Goal: Task Accomplishment & Management: Manage account settings

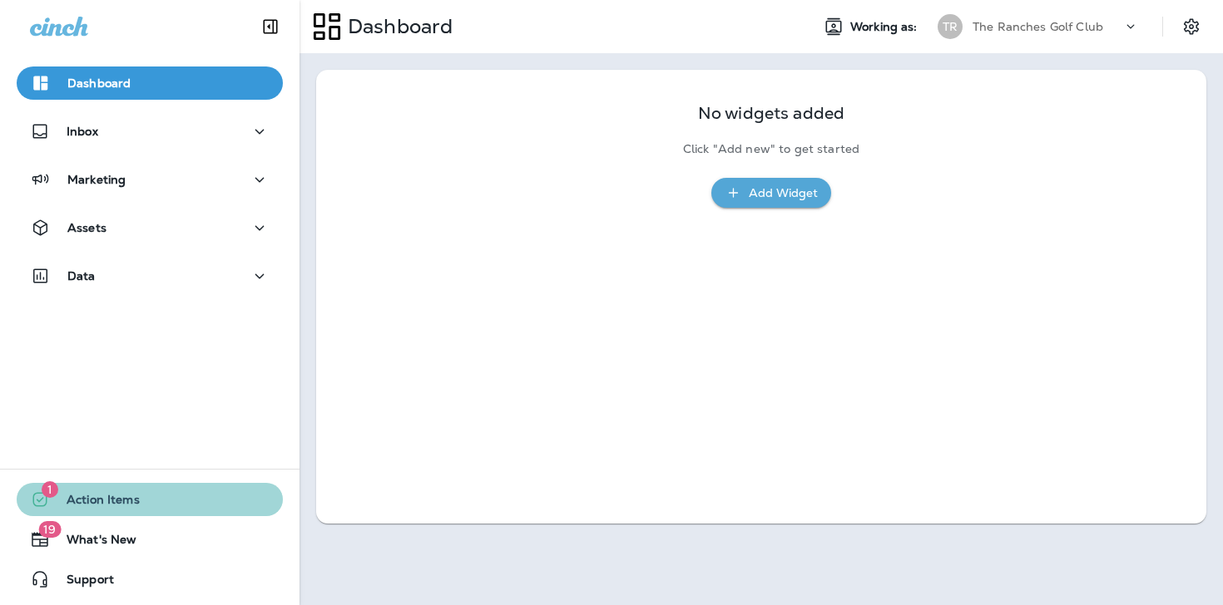
click at [124, 502] on span "Action Items" at bounding box center [95, 503] width 90 height 20
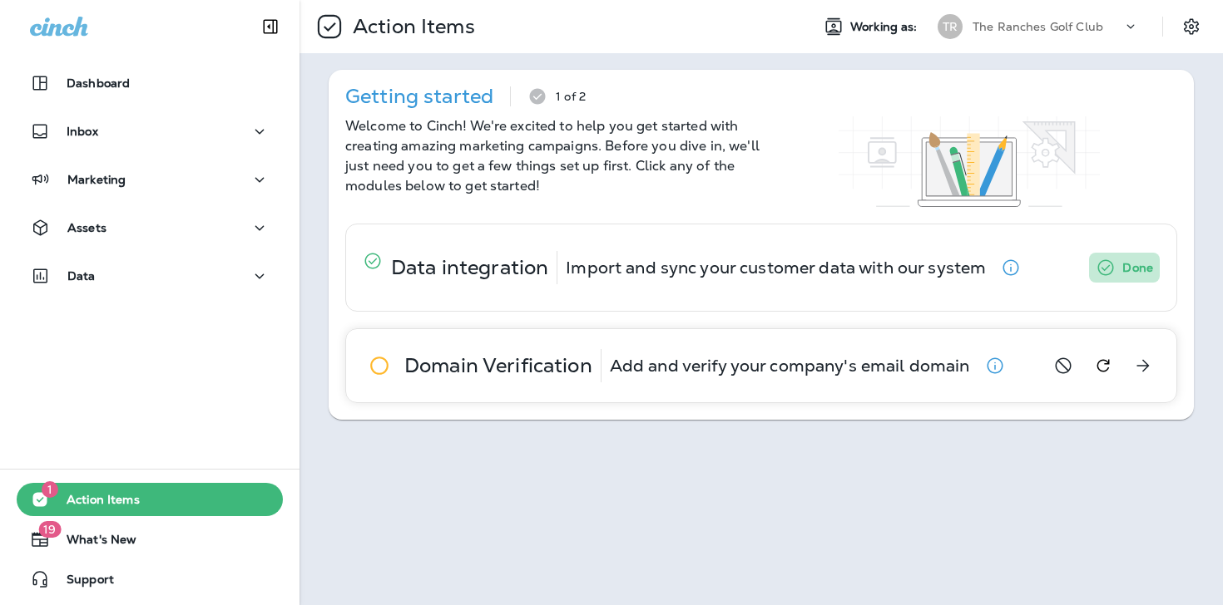
click at [996, 361] on icon "button" at bounding box center [995, 366] width 20 height 20
click at [385, 368] on icon at bounding box center [379, 365] width 33 height 33
click at [527, 415] on div "Getting started 1 of 2 Welcome to Cinch! We're excited to help you get started …" at bounding box center [761, 245] width 865 height 350
click at [992, 364] on icon "button" at bounding box center [995, 366] width 20 height 20
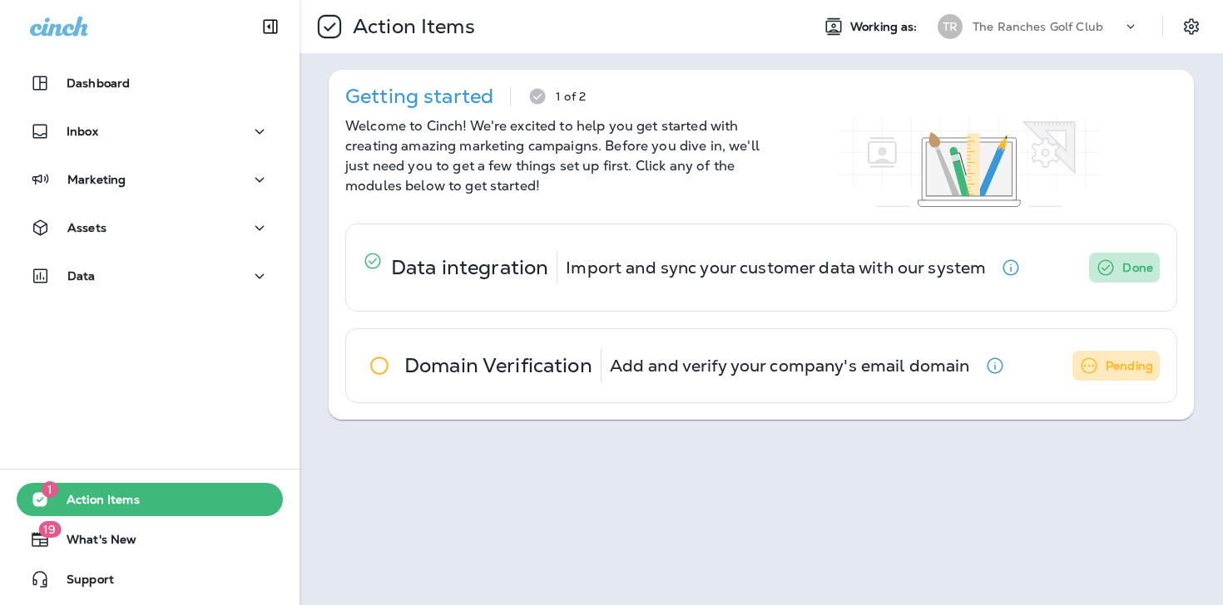
click at [1129, 27] on use at bounding box center [1130, 26] width 7 height 4
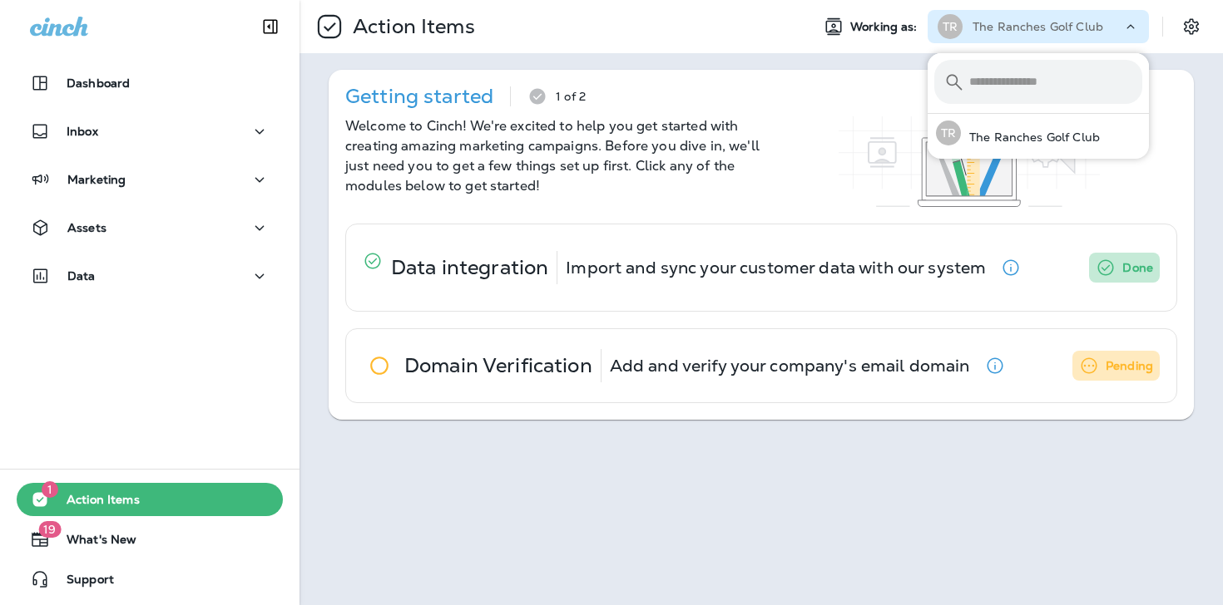
click at [1129, 27] on icon at bounding box center [1130, 26] width 17 height 17
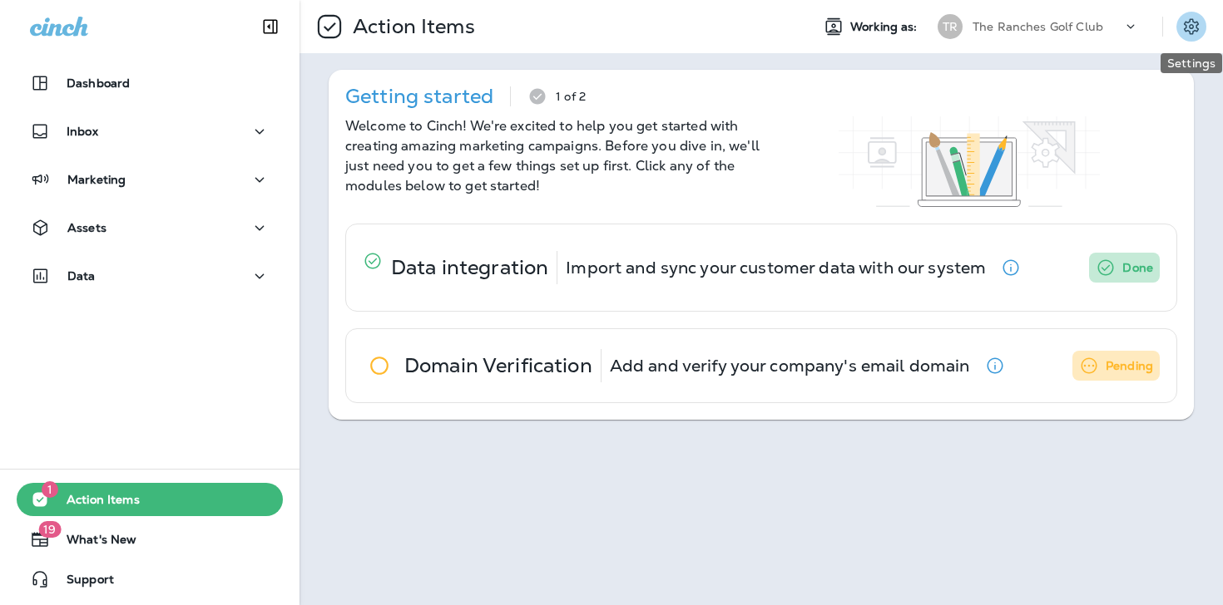
click at [1184, 27] on icon "Settings" at bounding box center [1191, 27] width 20 height 20
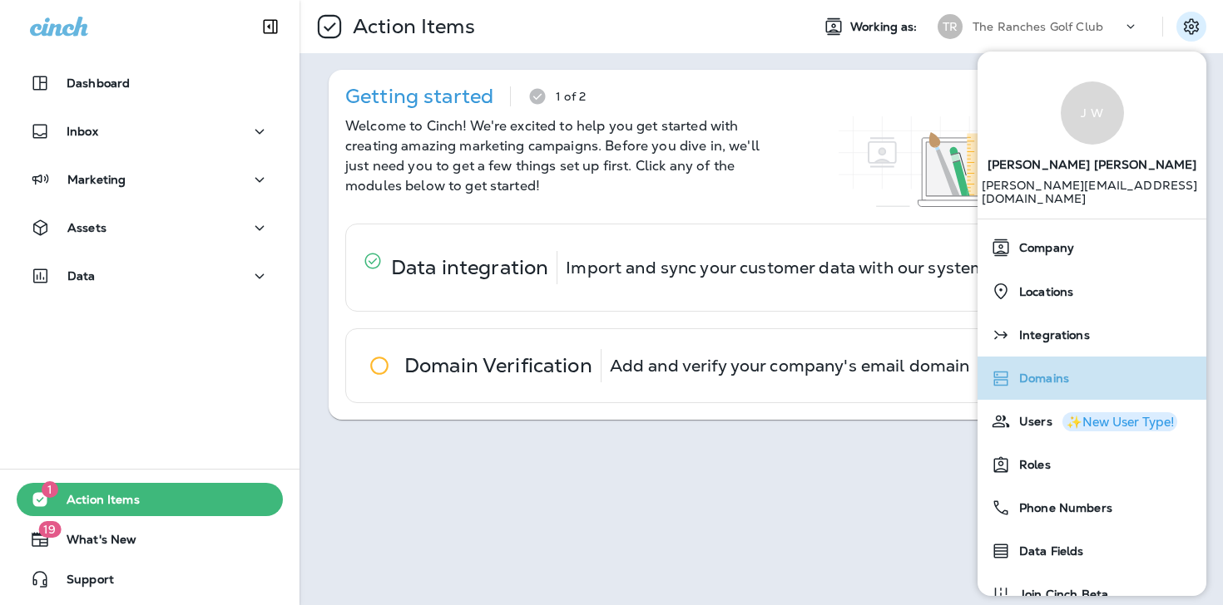
click at [1032, 372] on span "Domains" at bounding box center [1039, 379] width 58 height 14
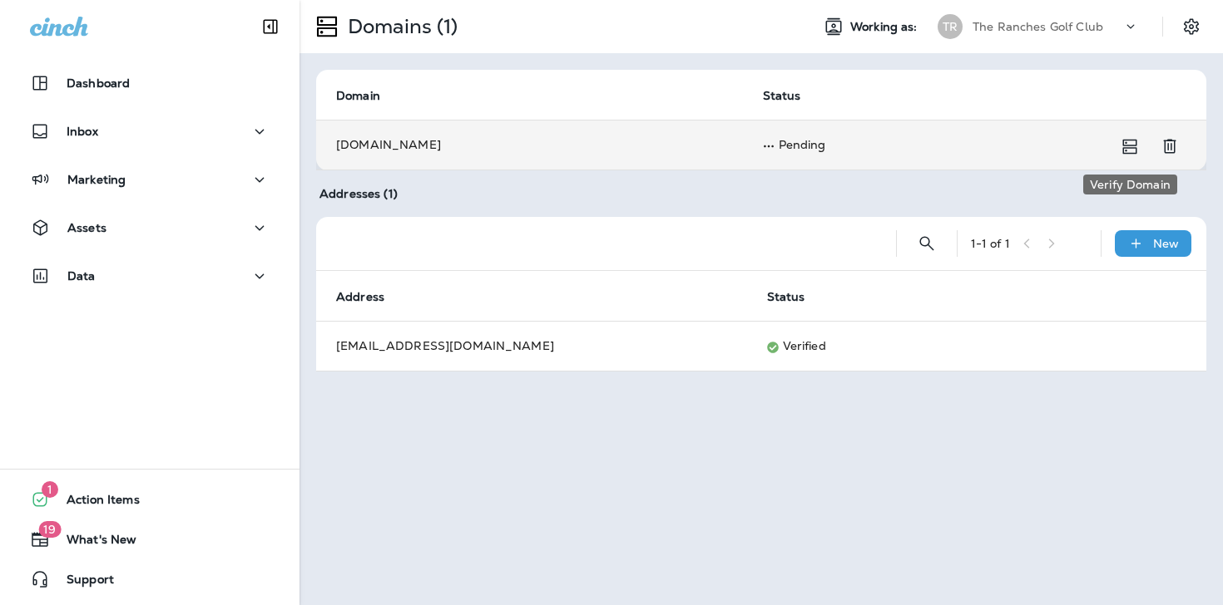
click at [1127, 144] on icon "Verify Domain" at bounding box center [1129, 146] width 20 height 20
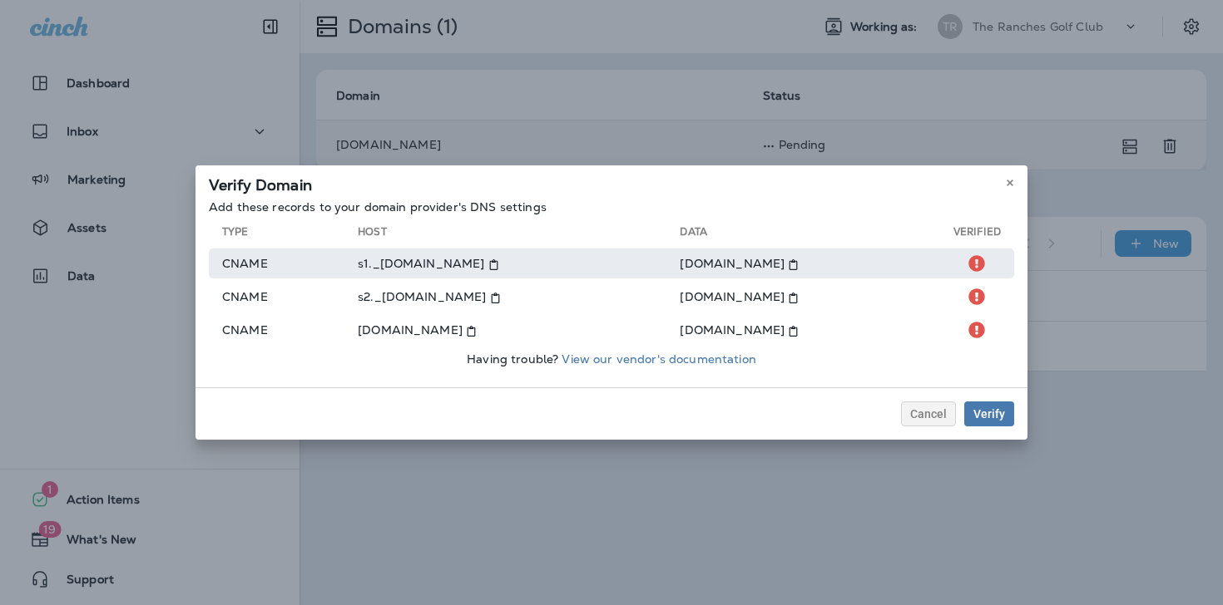
click at [979, 259] on use at bounding box center [977, 263] width 16 height 16
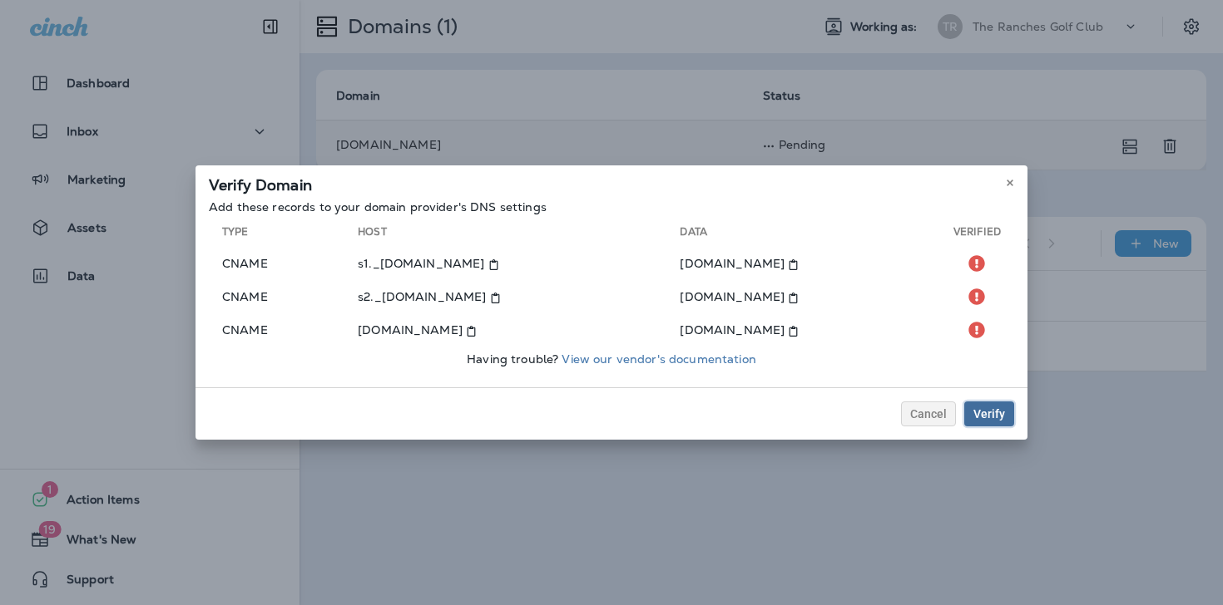
click at [972, 411] on button "Verify" at bounding box center [989, 414] width 50 height 25
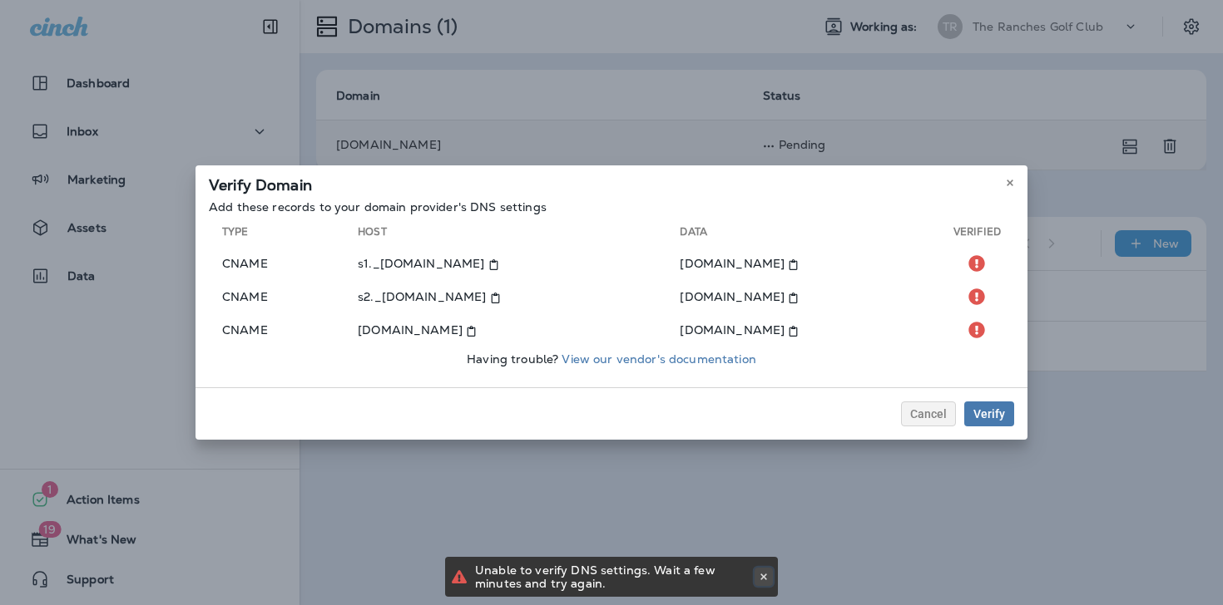
click at [765, 575] on icon at bounding box center [763, 577] width 10 height 10
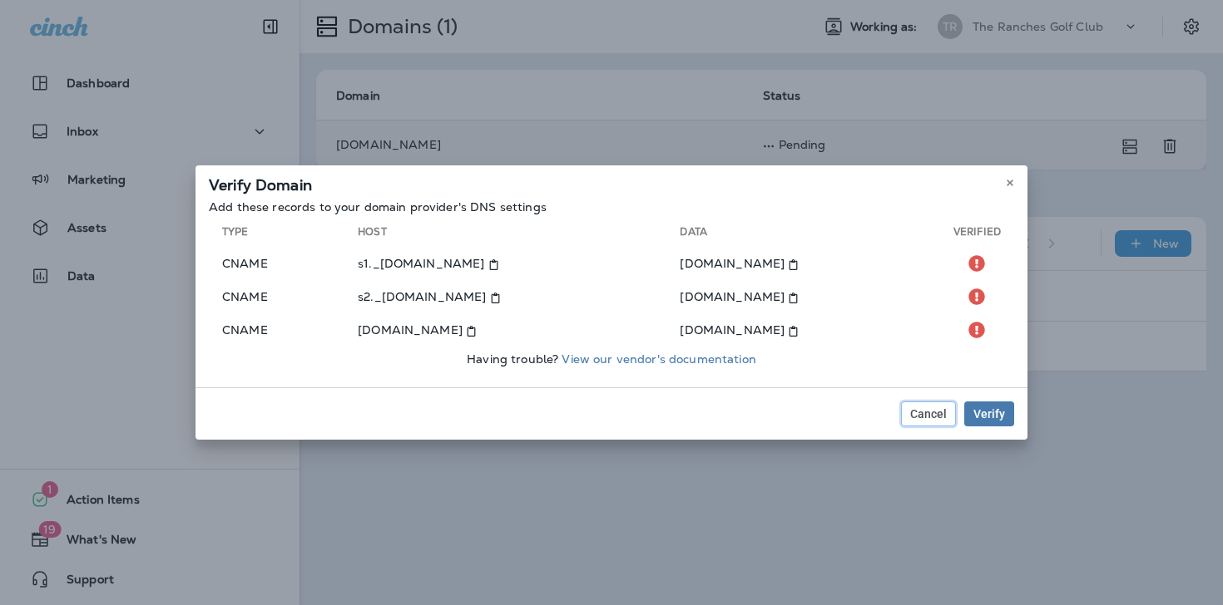
click at [918, 419] on span "Cancel" at bounding box center [928, 414] width 37 height 12
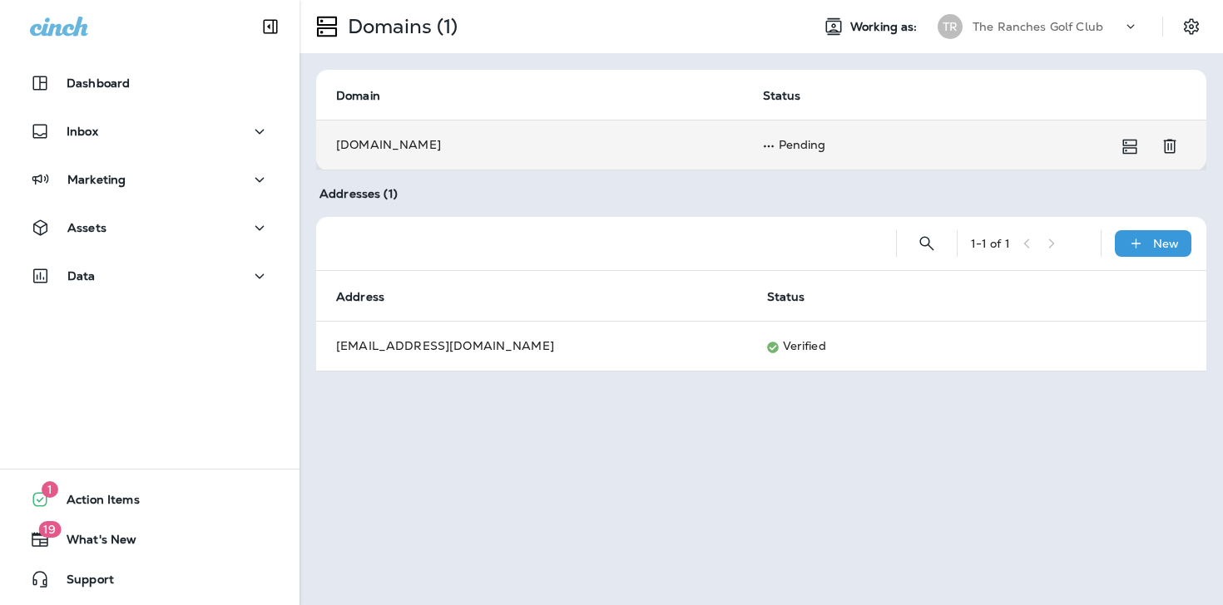
click at [412, 140] on td "[DOMAIN_NAME]" at bounding box center [529, 145] width 427 height 50
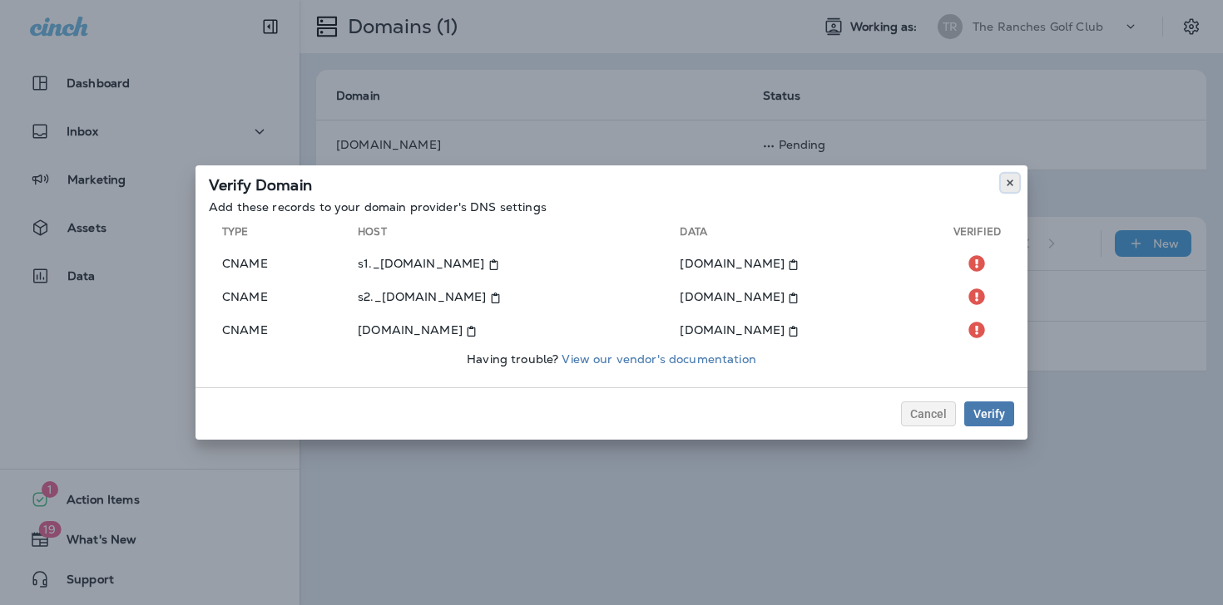
click at [1009, 181] on use at bounding box center [1009, 183] width 6 height 7
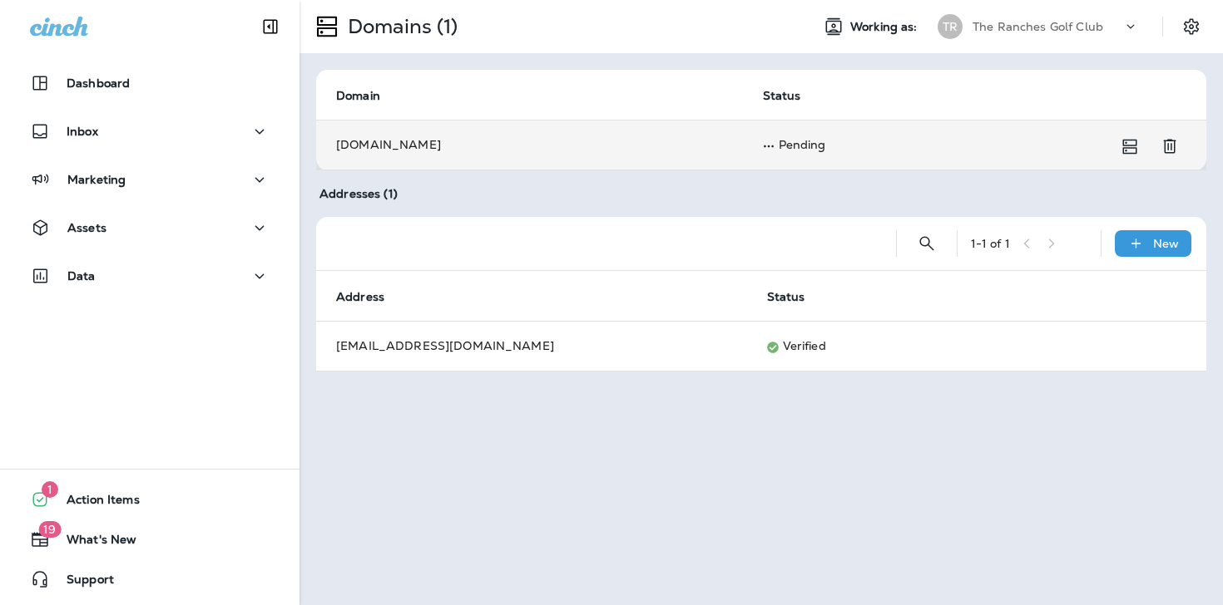
click at [579, 136] on td "[DOMAIN_NAME]" at bounding box center [529, 145] width 427 height 50
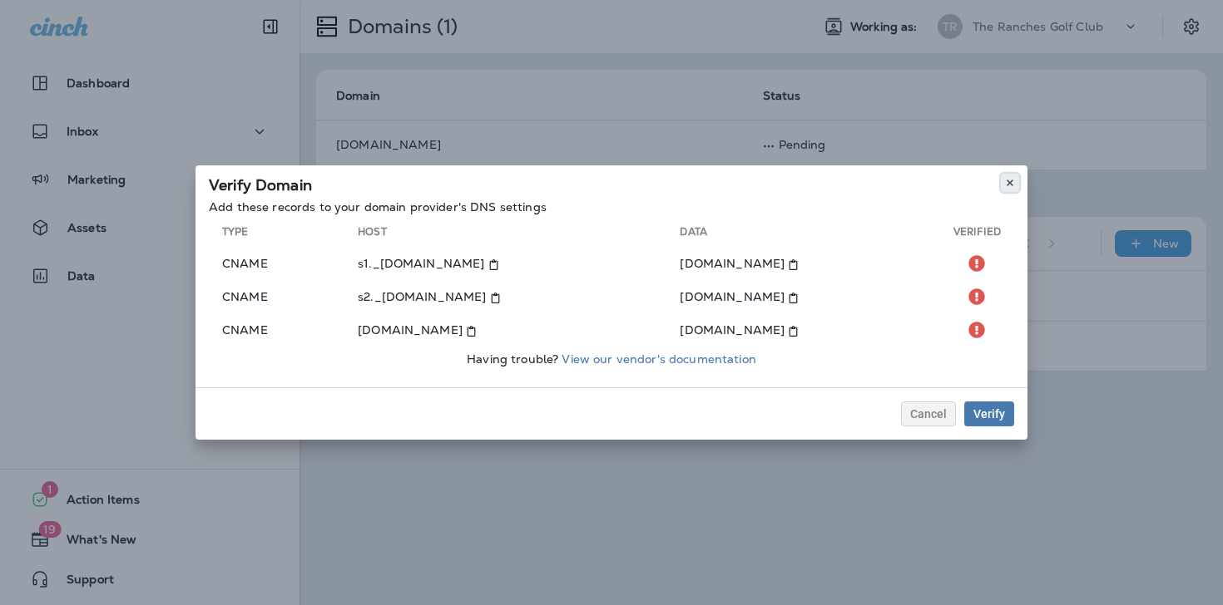
click at [1014, 181] on icon at bounding box center [1010, 183] width 10 height 10
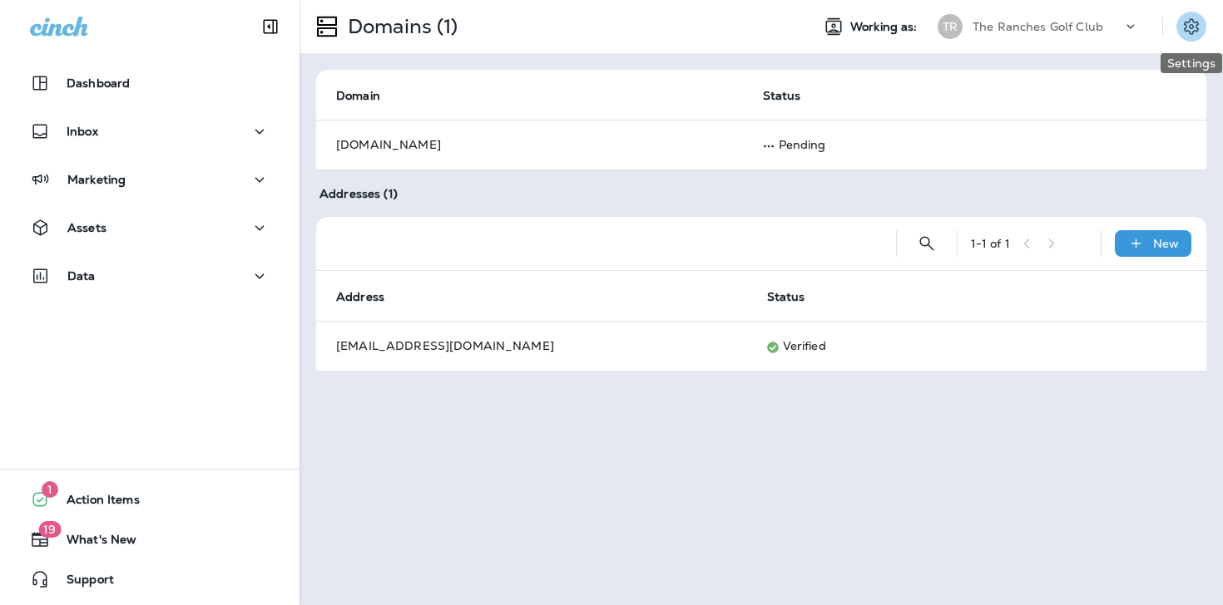
click at [1193, 27] on icon "Settings" at bounding box center [1191, 27] width 20 height 20
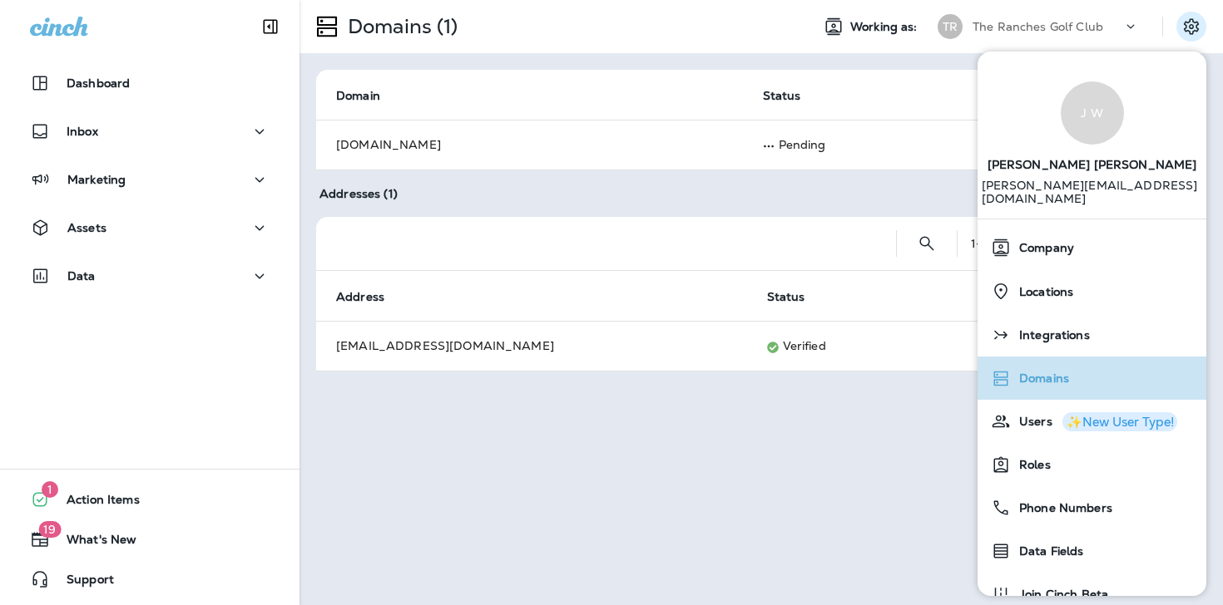
click at [1058, 372] on span "Domains" at bounding box center [1039, 379] width 58 height 14
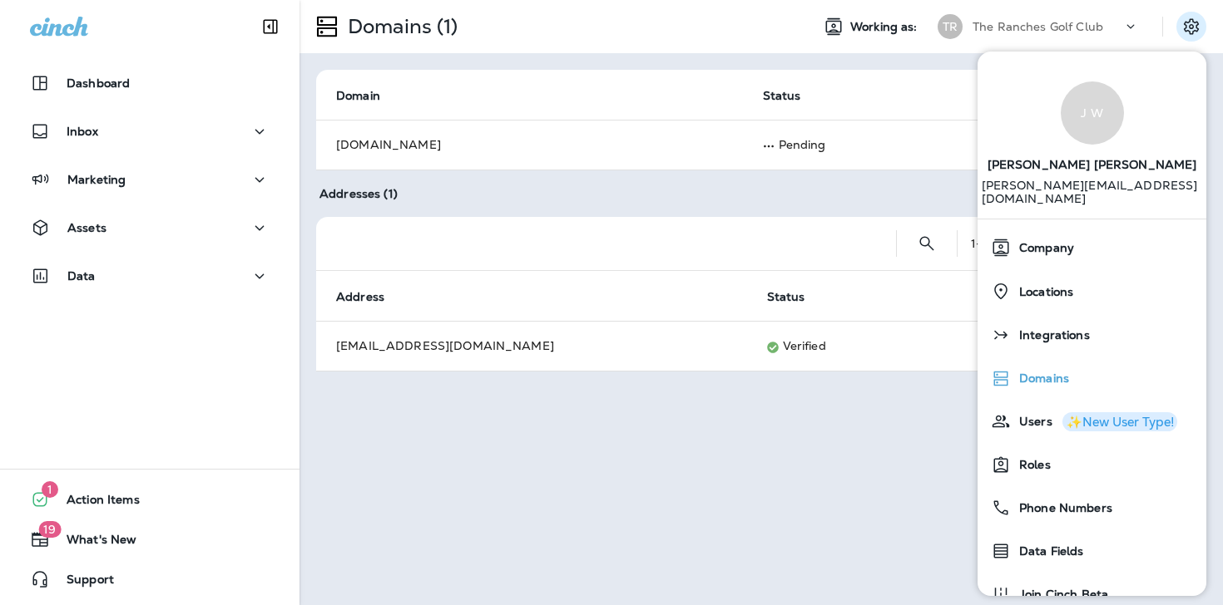
click at [1045, 372] on span "Domains" at bounding box center [1039, 379] width 58 height 14
click at [848, 409] on div "Domains (1) Working as: TR The Ranches Golf Club Domain Status theranchesgolfcl…" at bounding box center [760, 302] width 923 height 605
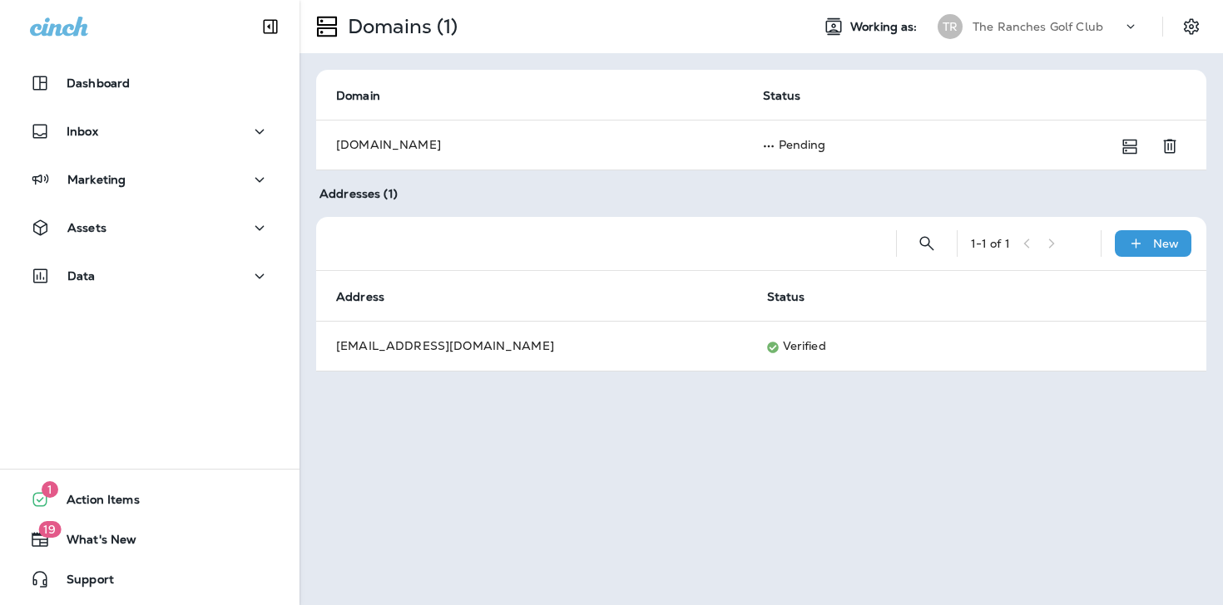
click at [1131, 144] on icon "Verify Domain" at bounding box center [1129, 146] width 20 height 20
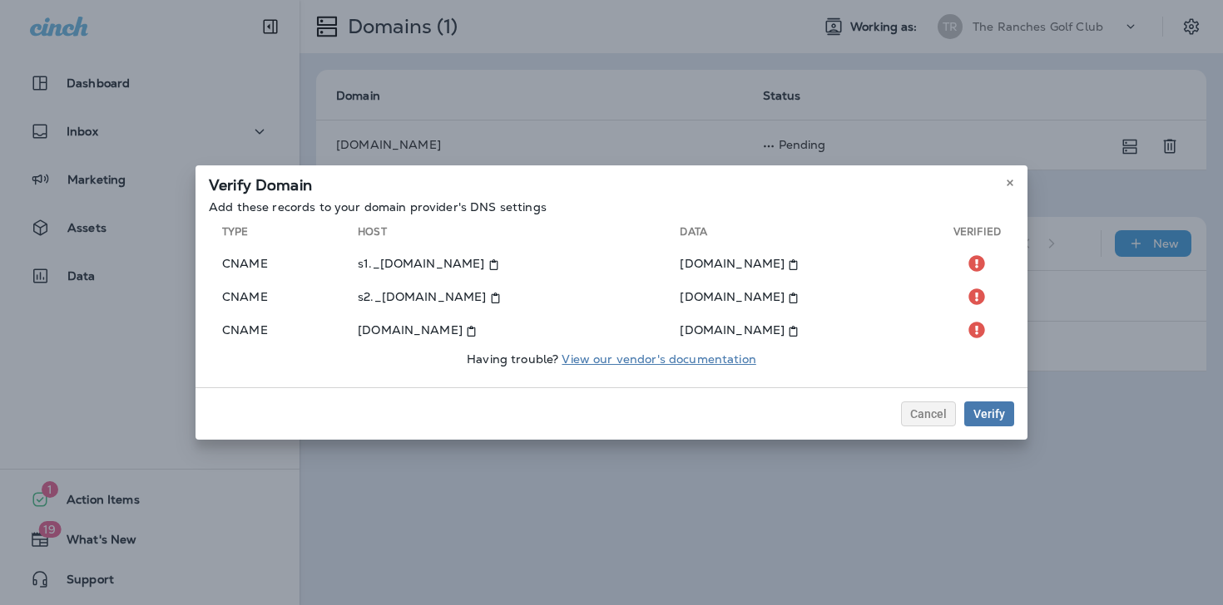
click at [682, 363] on link "View our vendor's documentation" at bounding box center [658, 359] width 194 height 15
click at [324, 33] on div "Verify Domain Add these records to your domain provider's DNS settings Type Hos…" at bounding box center [611, 302] width 1223 height 605
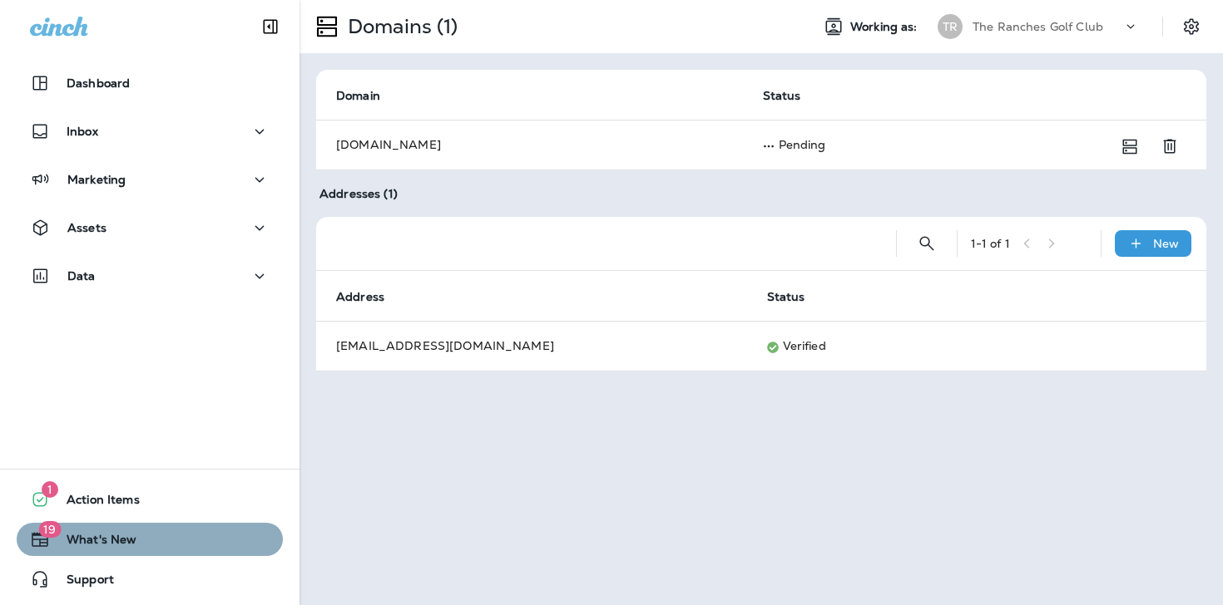
click at [115, 541] on span "What's New" at bounding box center [93, 543] width 86 height 20
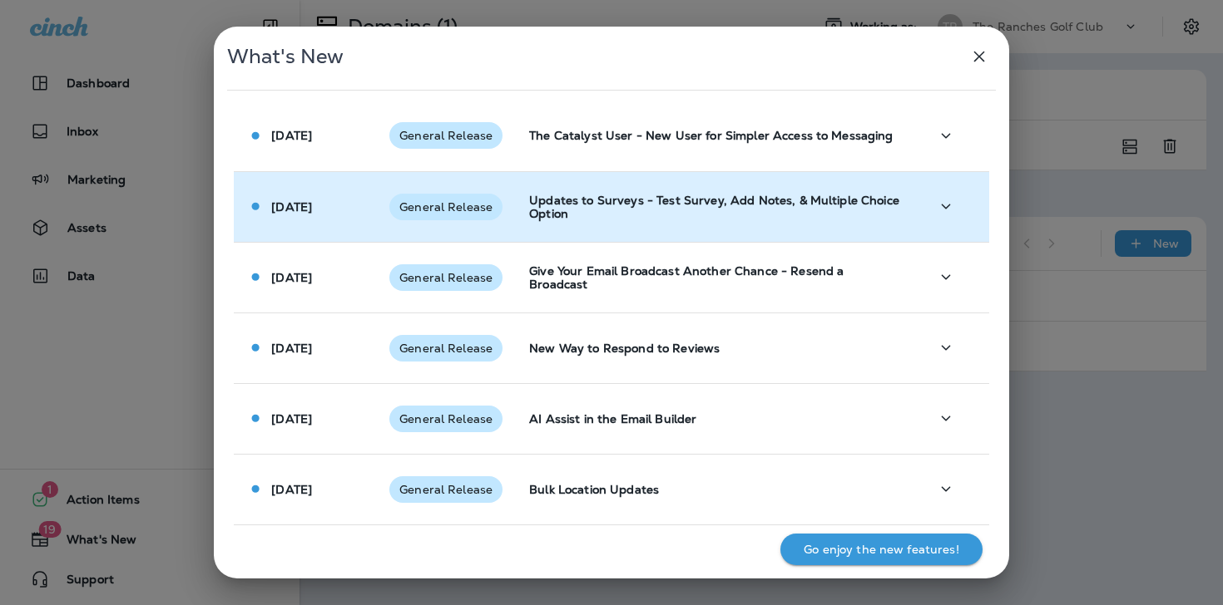
scroll to position [943, 0]
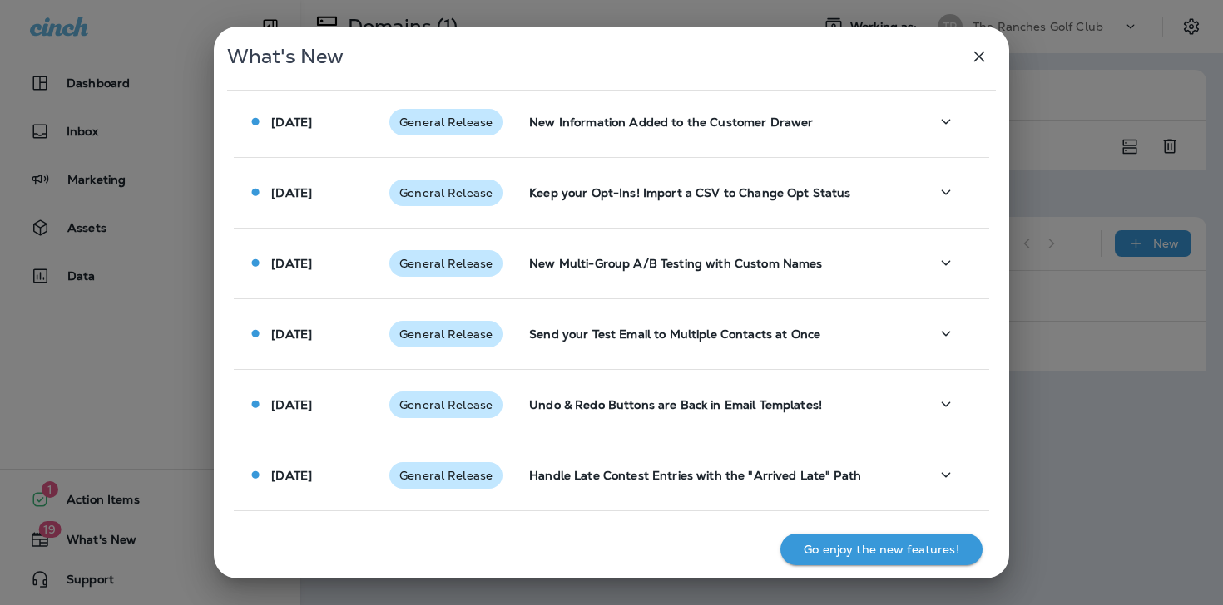
click at [982, 53] on icon "button" at bounding box center [979, 57] width 20 height 20
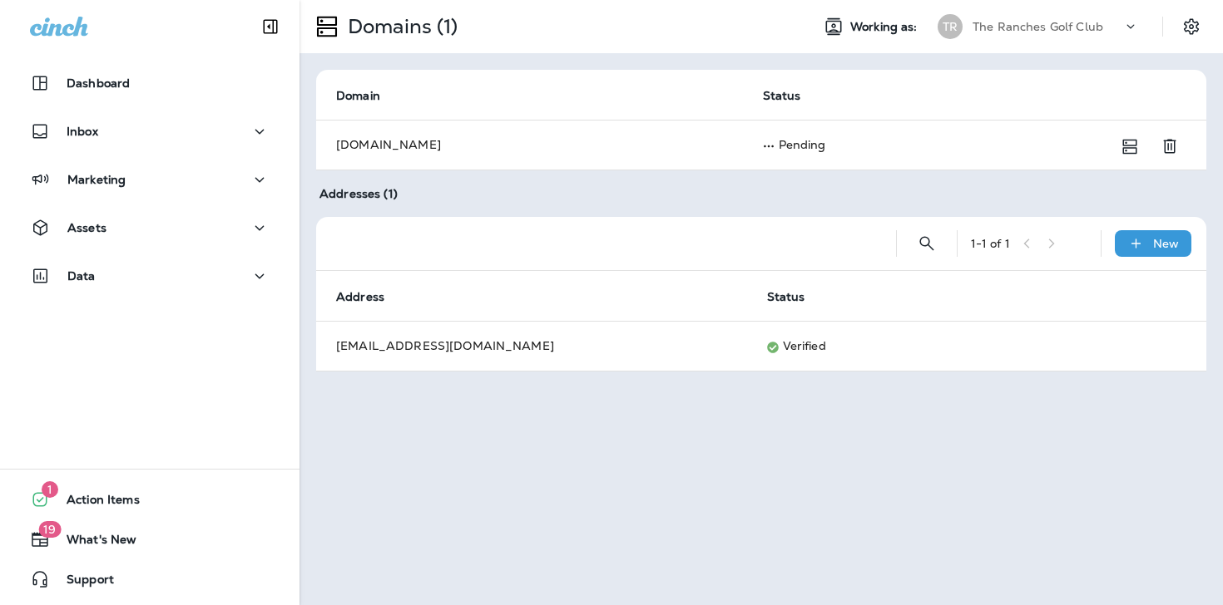
click at [72, 28] on icon at bounding box center [59, 26] width 58 height 19
click at [48, 36] on div at bounding box center [59, 27] width 58 height 20
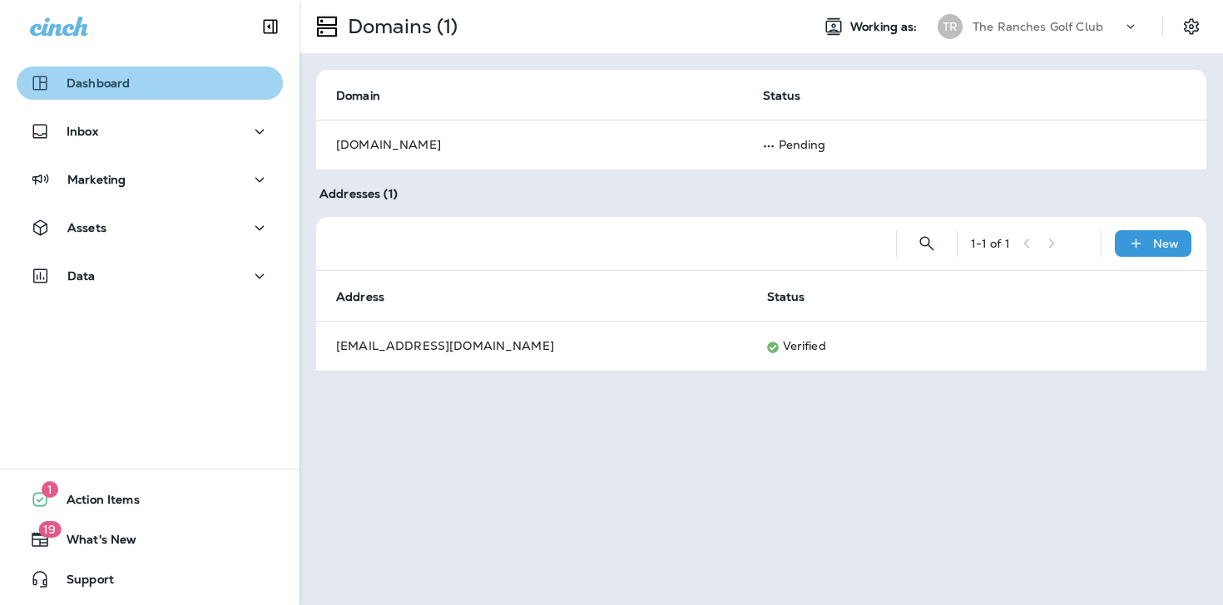
click at [90, 80] on p "Dashboard" at bounding box center [98, 83] width 63 height 13
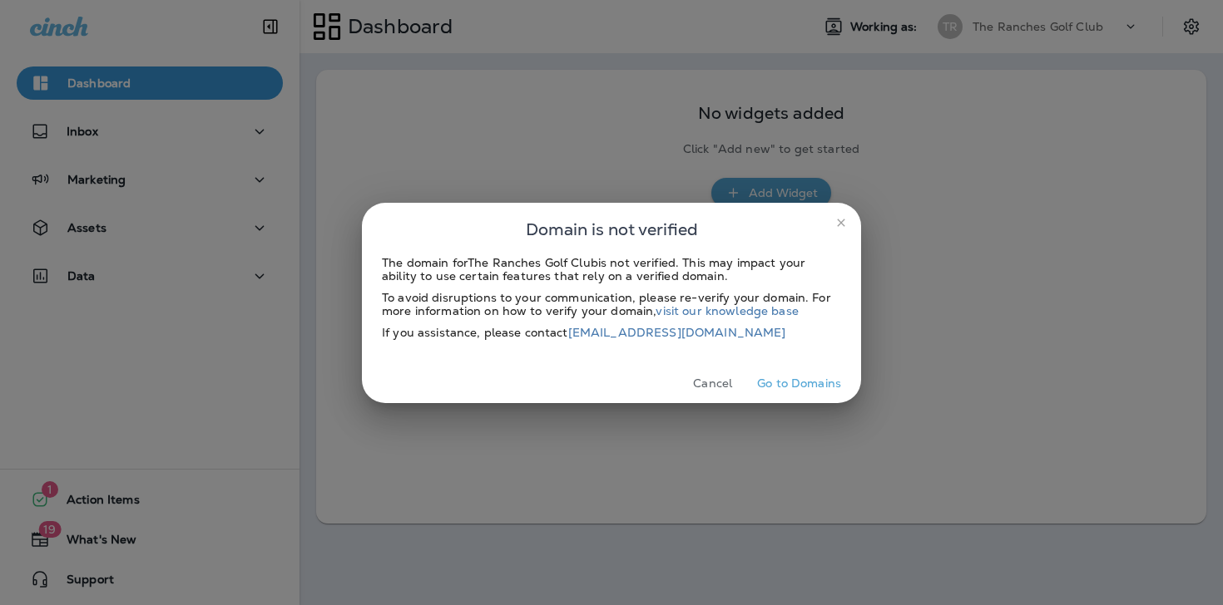
click at [772, 384] on button "Go to Domains" at bounding box center [798, 384] width 97 height 26
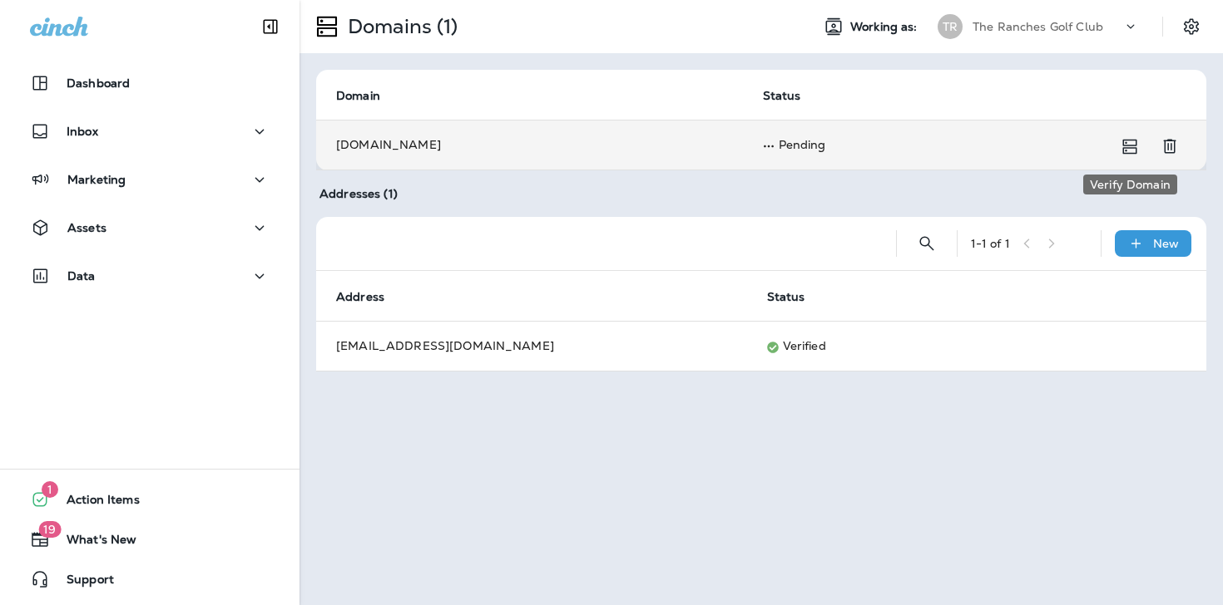
click at [1129, 143] on icon "Verify Domain" at bounding box center [1129, 146] width 20 height 20
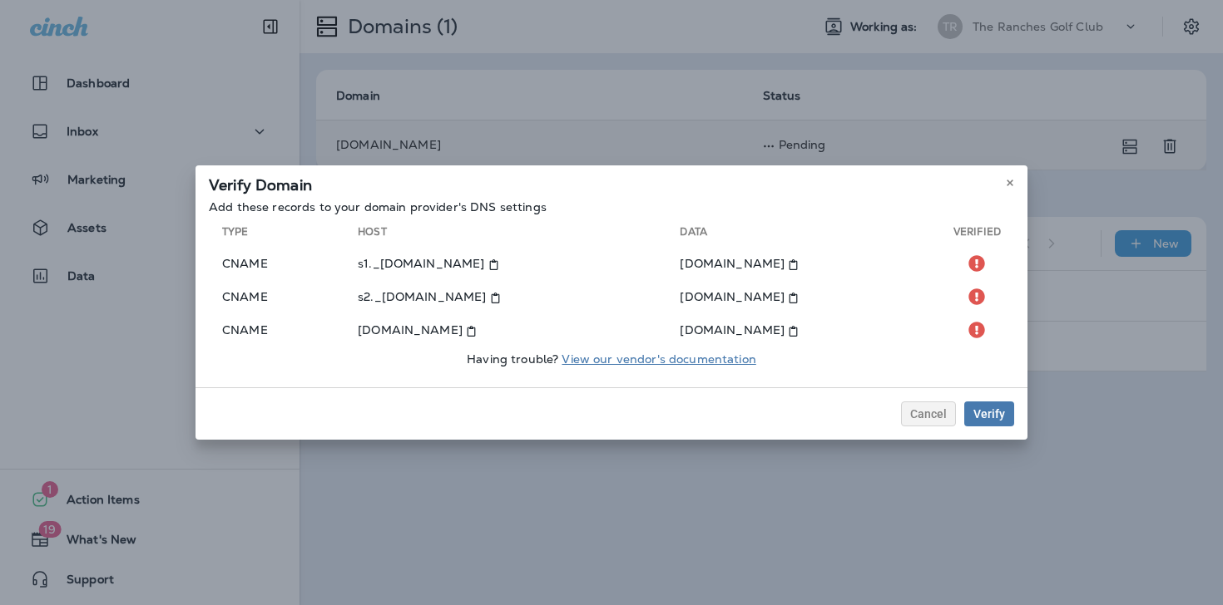
click at [699, 363] on link "View our vendor's documentation" at bounding box center [658, 359] width 194 height 15
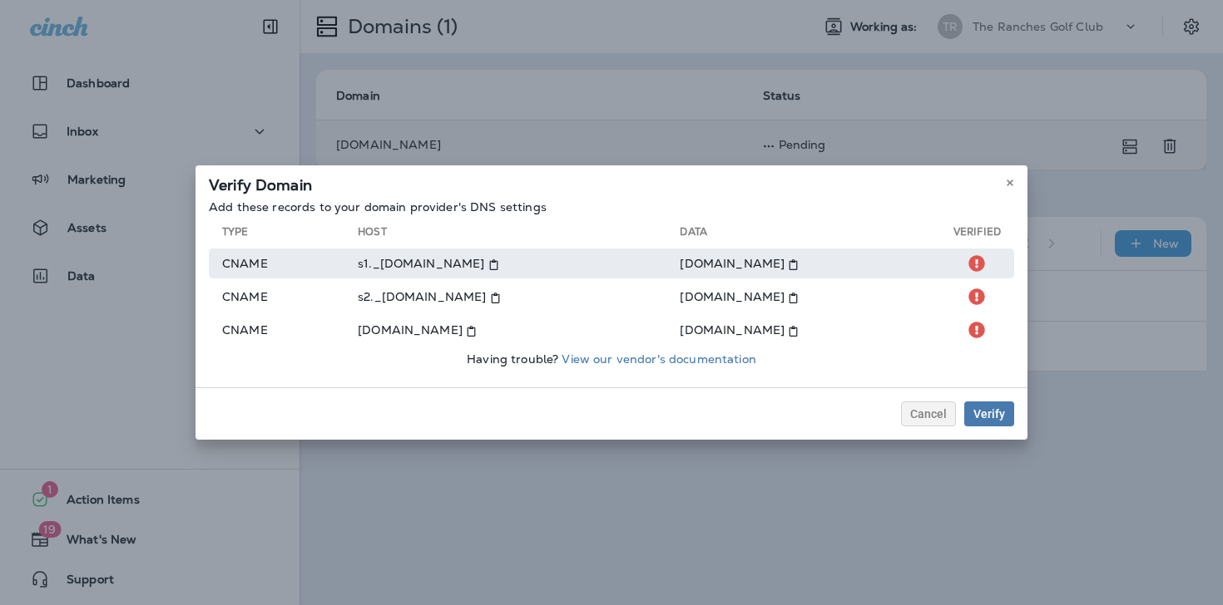
click at [247, 259] on td "cname" at bounding box center [283, 264] width 149 height 30
click at [264, 264] on td "cname" at bounding box center [283, 264] width 149 height 30
